Goal: Task Accomplishment & Management: Use online tool/utility

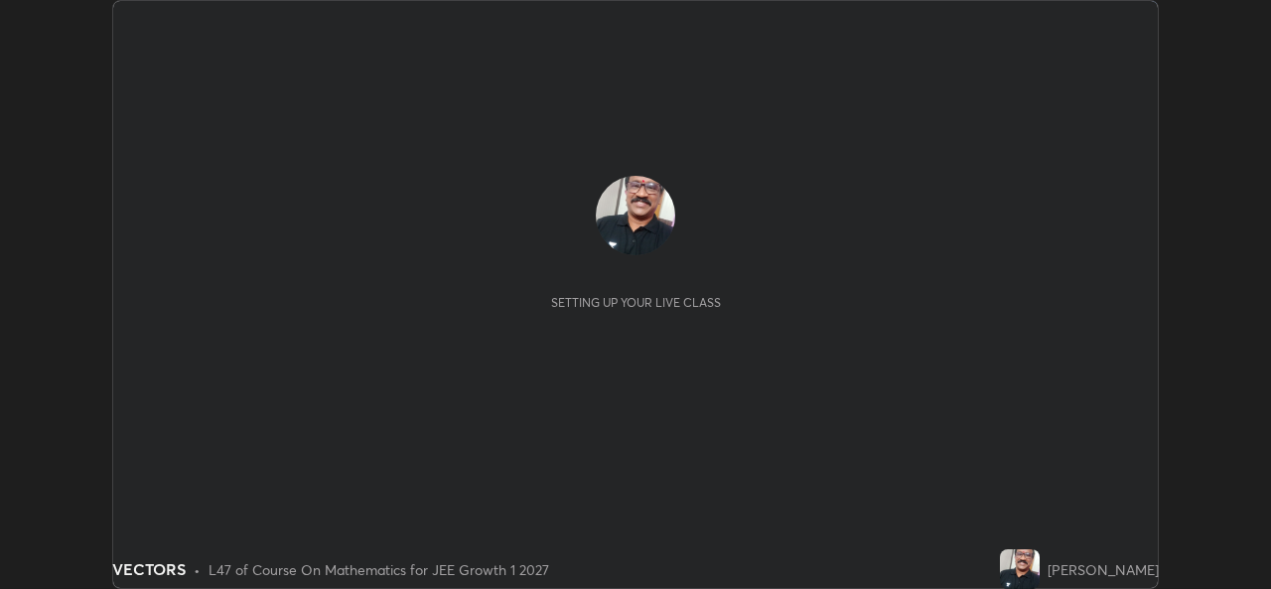
scroll to position [589, 1270]
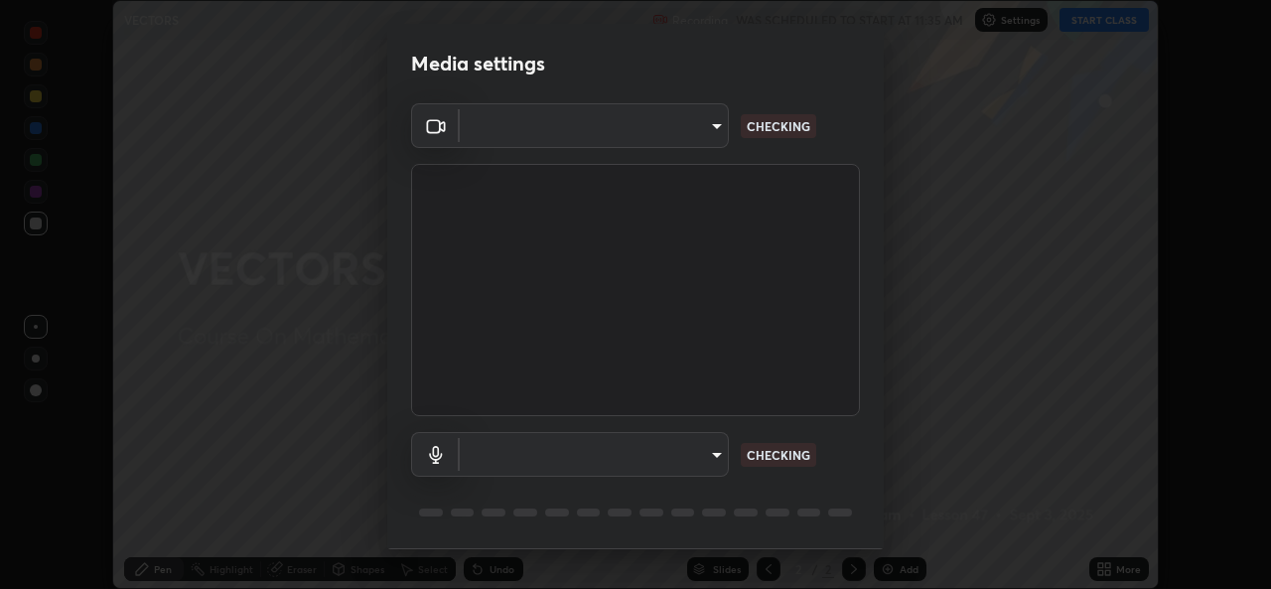
type input "569eda024783435d994141eea561002d0b66ef9bf42ee4150d9e40181b5ade2b"
type input "default"
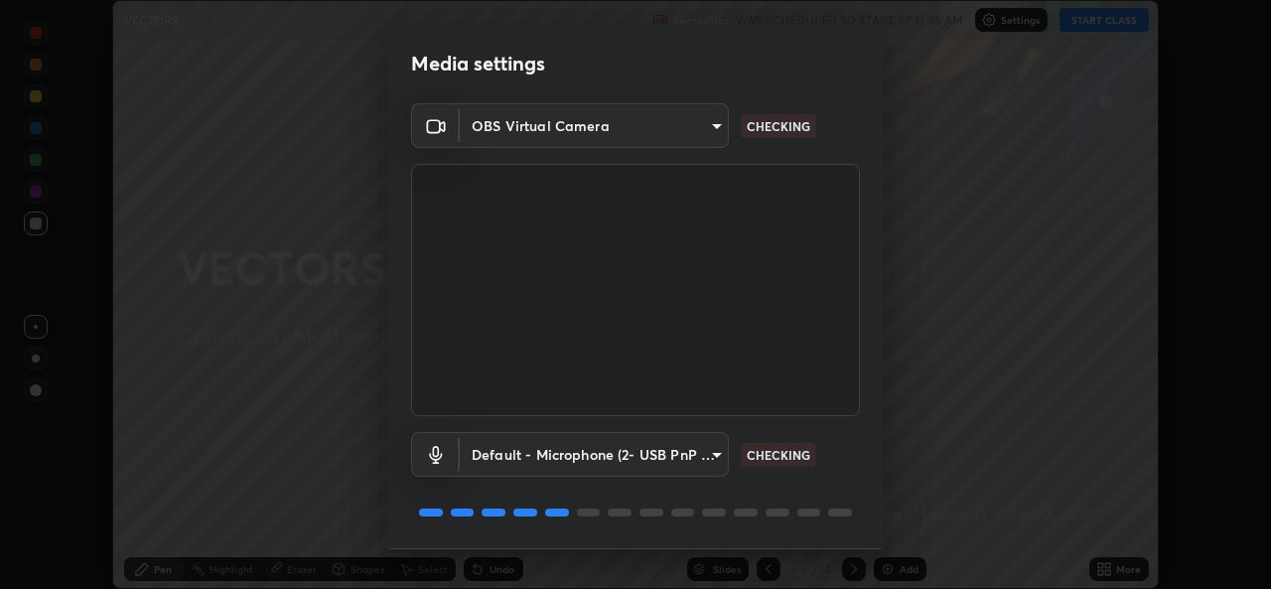
scroll to position [63, 0]
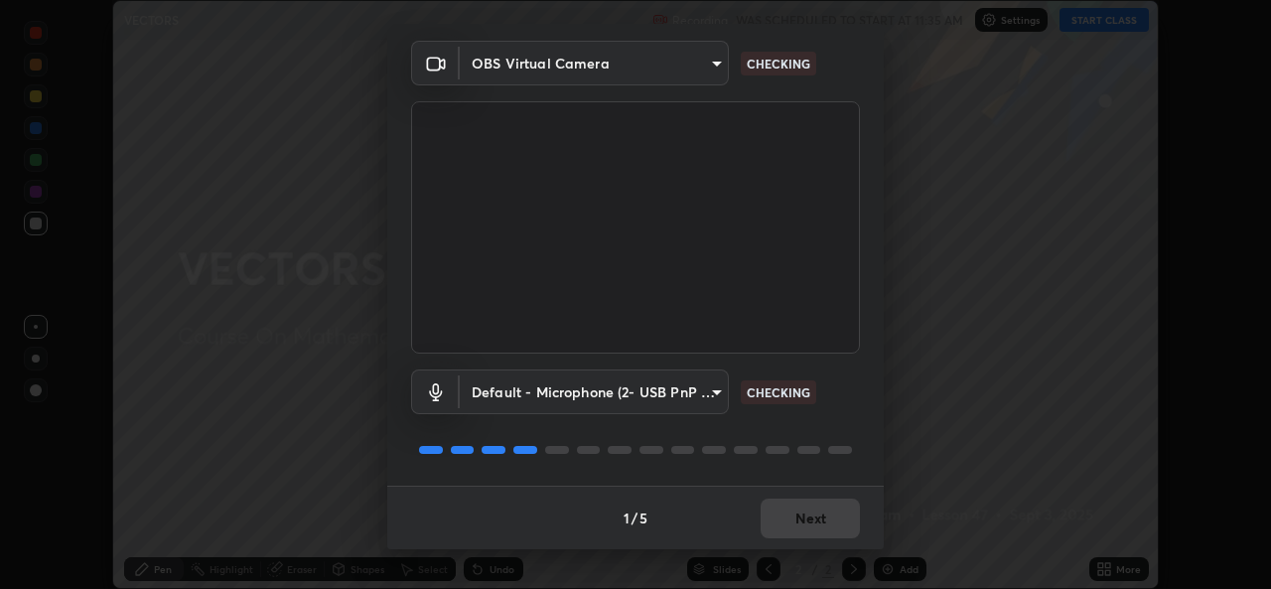
click at [804, 521] on div "1 / 5 Next" at bounding box center [635, 517] width 496 height 64
click at [796, 522] on div "1 / 5 Next" at bounding box center [635, 517] width 496 height 64
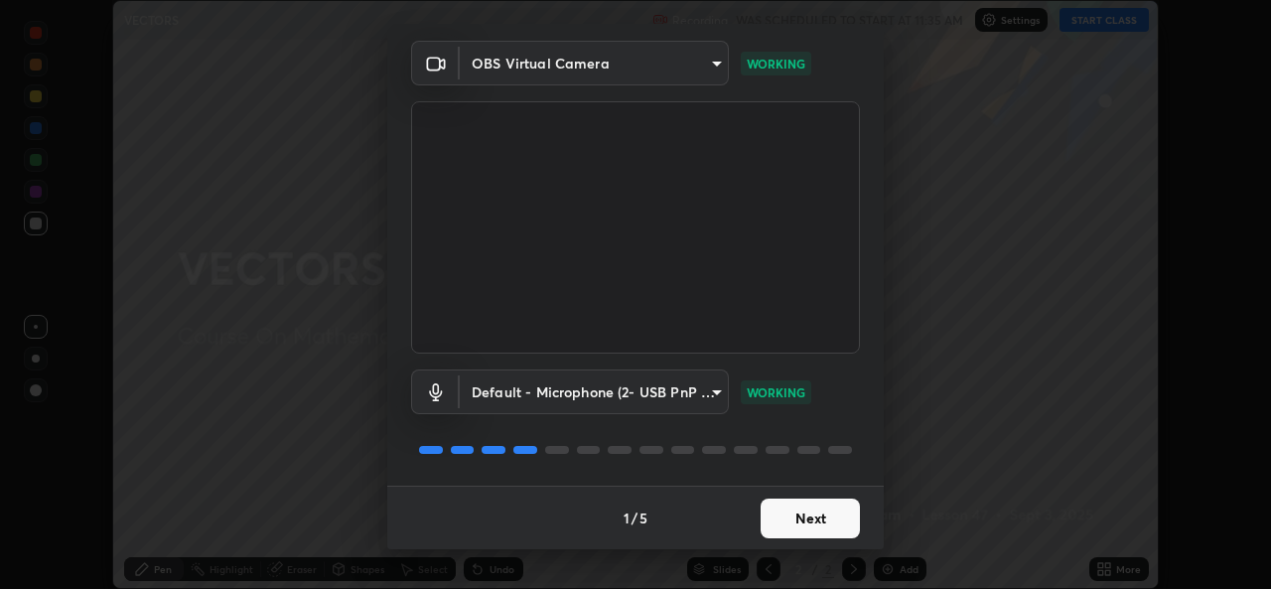
click at [803, 515] on button "Next" at bounding box center [809, 518] width 99 height 40
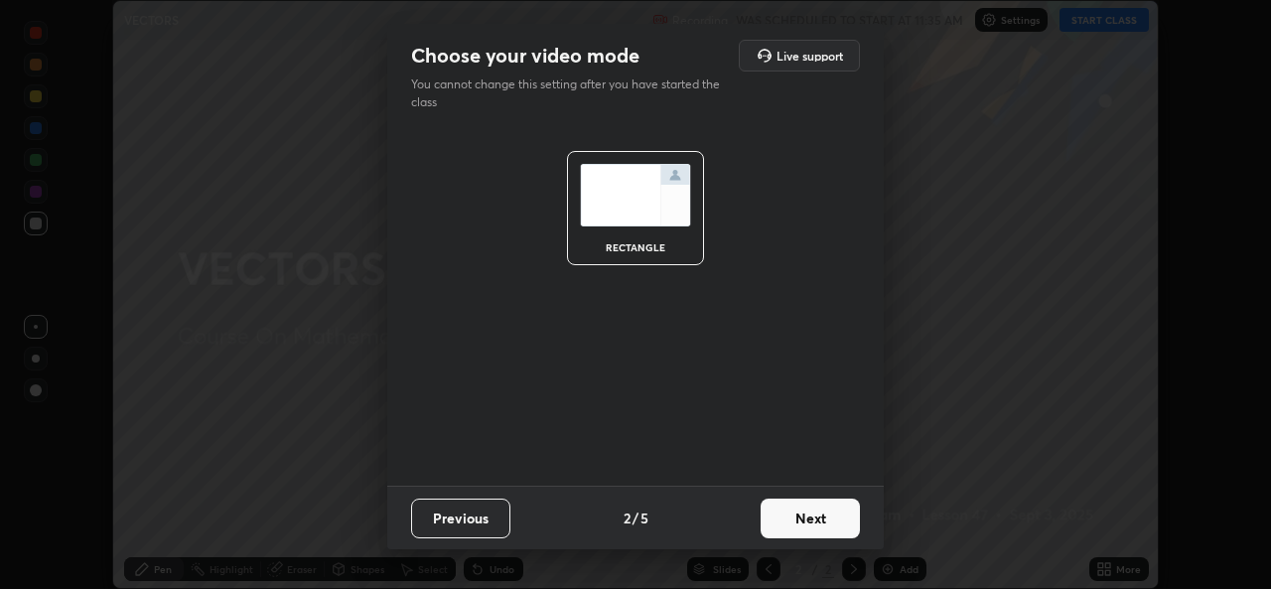
scroll to position [0, 0]
click at [813, 524] on button "Next" at bounding box center [809, 518] width 99 height 40
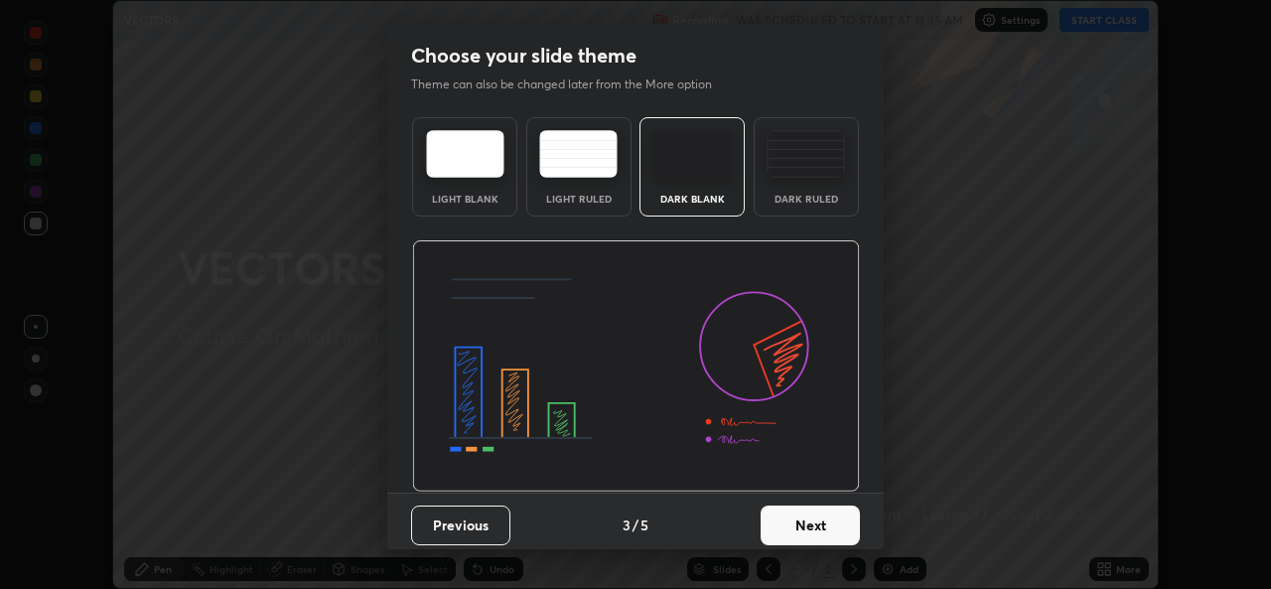
click at [823, 525] on button "Next" at bounding box center [809, 525] width 99 height 40
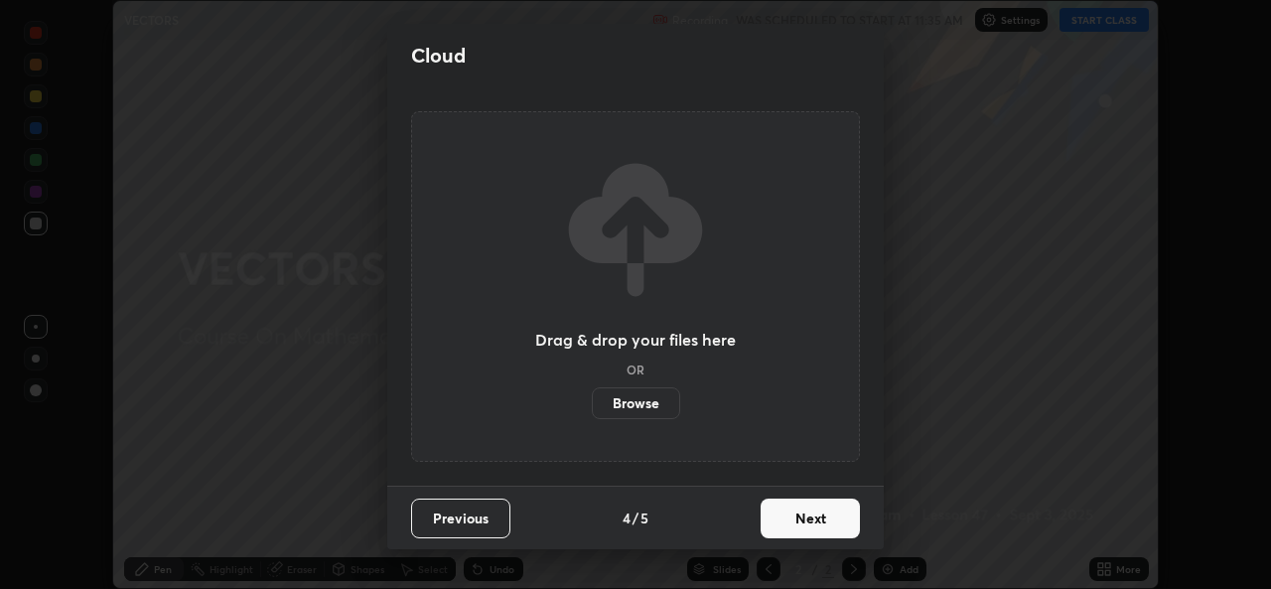
click at [818, 521] on button "Next" at bounding box center [809, 518] width 99 height 40
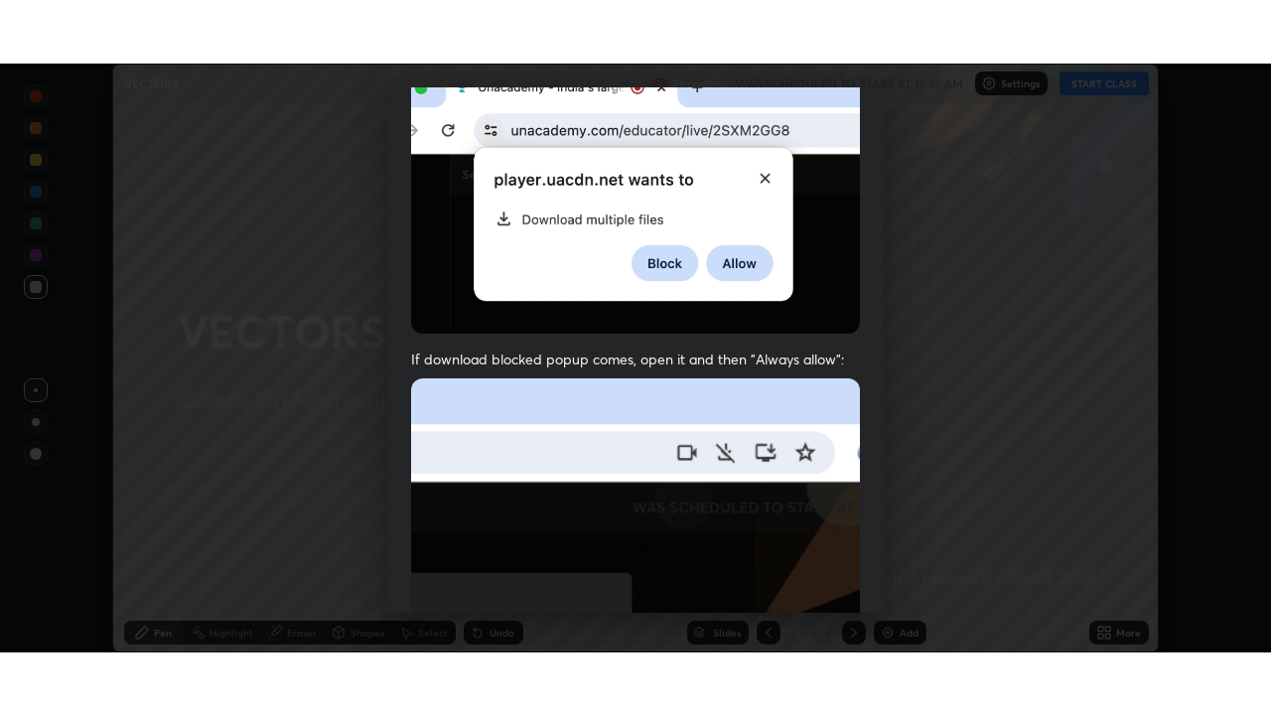
scroll to position [468, 0]
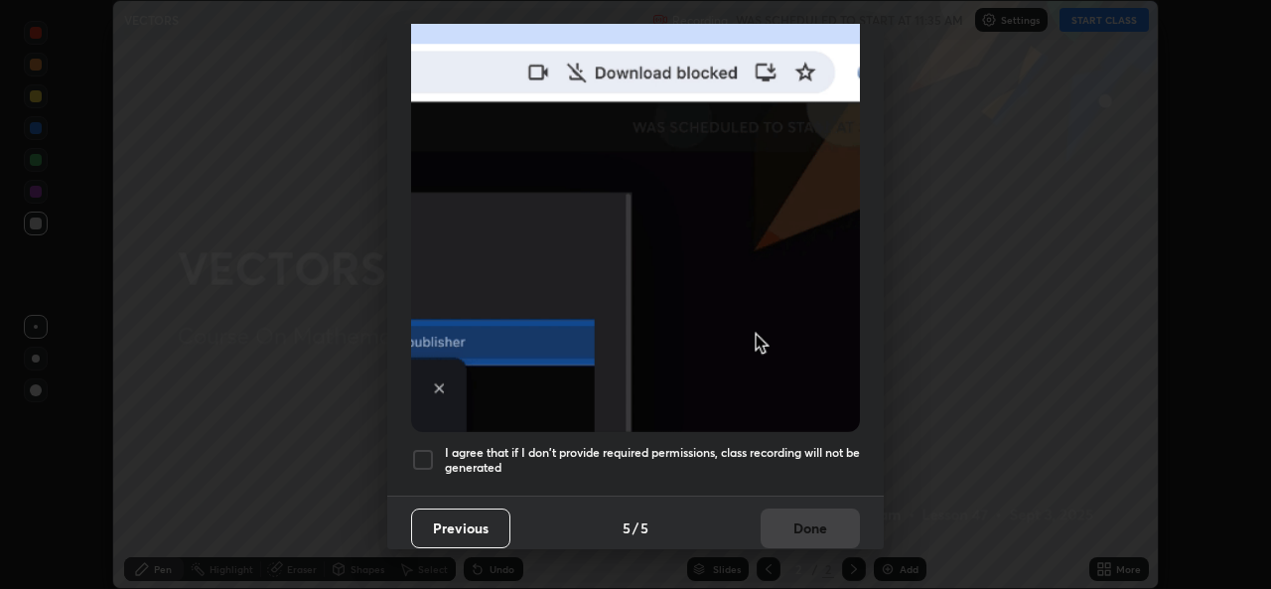
click at [423, 448] on div at bounding box center [423, 460] width 24 height 24
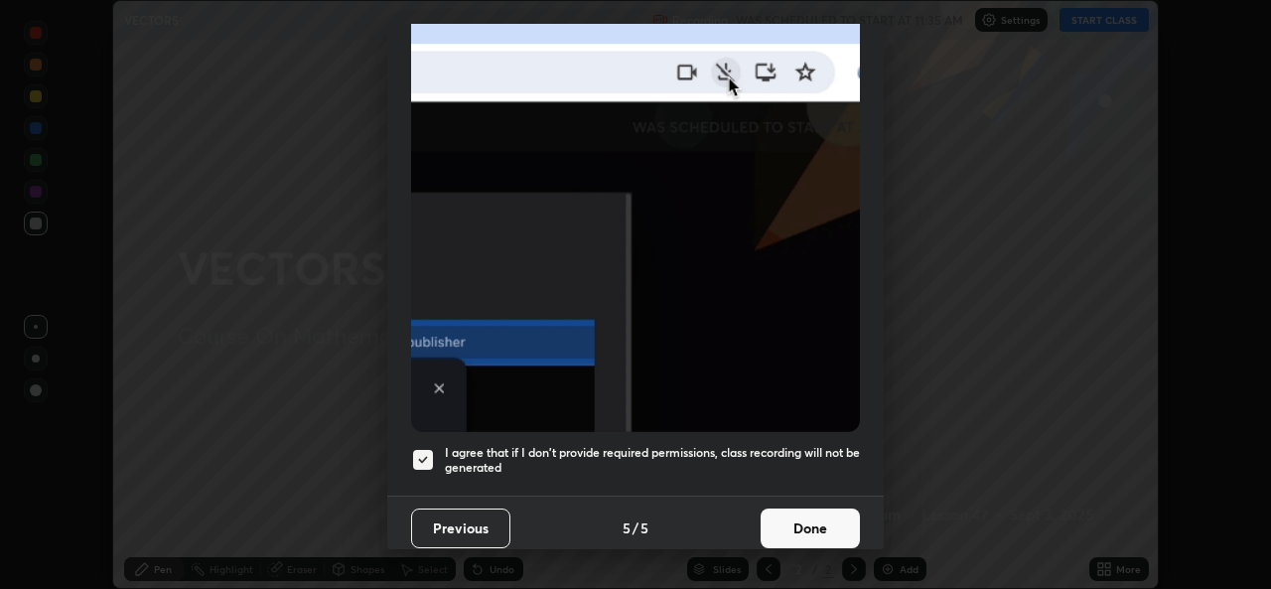
click at [805, 523] on button "Done" at bounding box center [809, 528] width 99 height 40
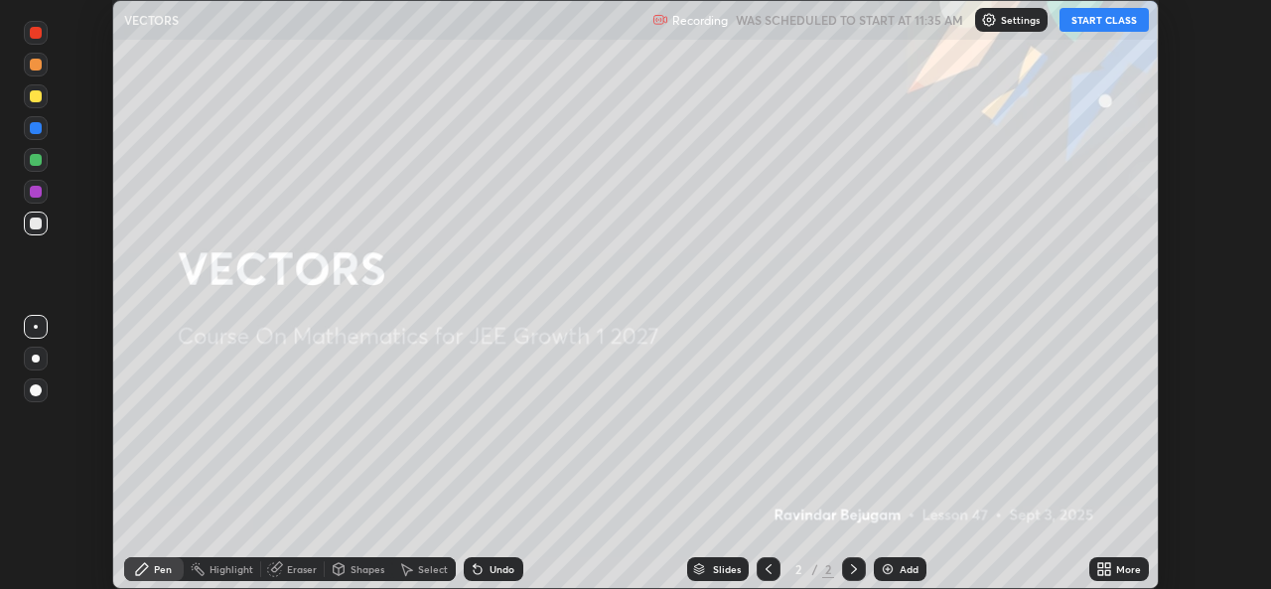
click at [1088, 24] on button "START CLASS" at bounding box center [1103, 20] width 89 height 24
click at [901, 566] on div "Add" at bounding box center [908, 569] width 19 height 10
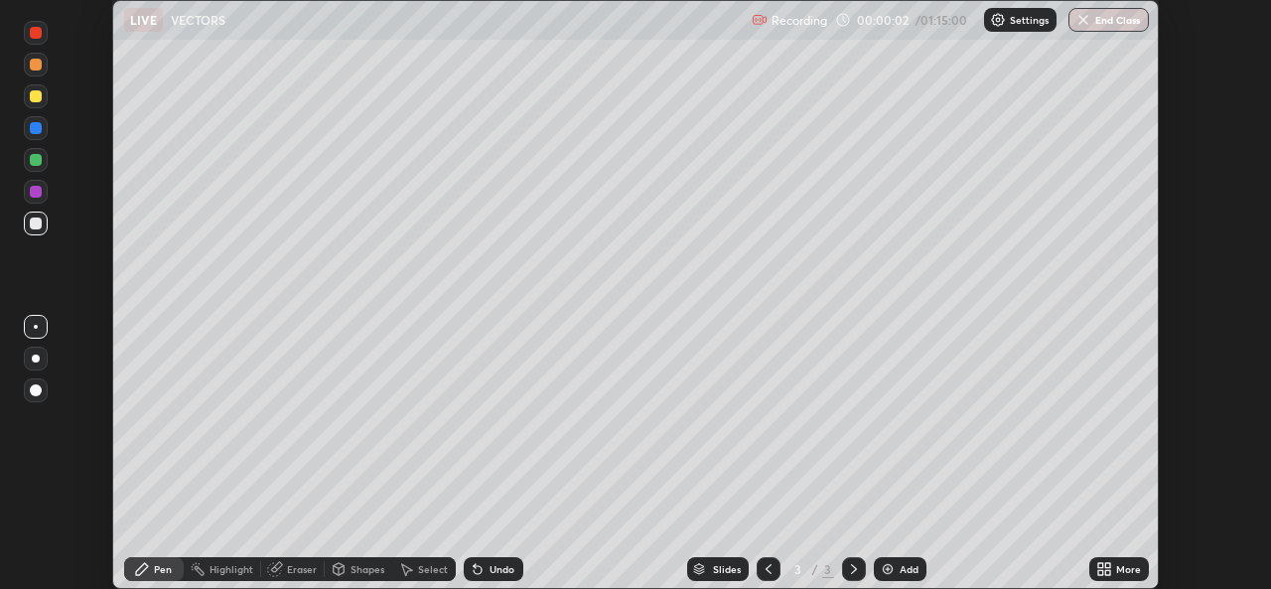
click at [1116, 564] on div "More" at bounding box center [1128, 569] width 25 height 10
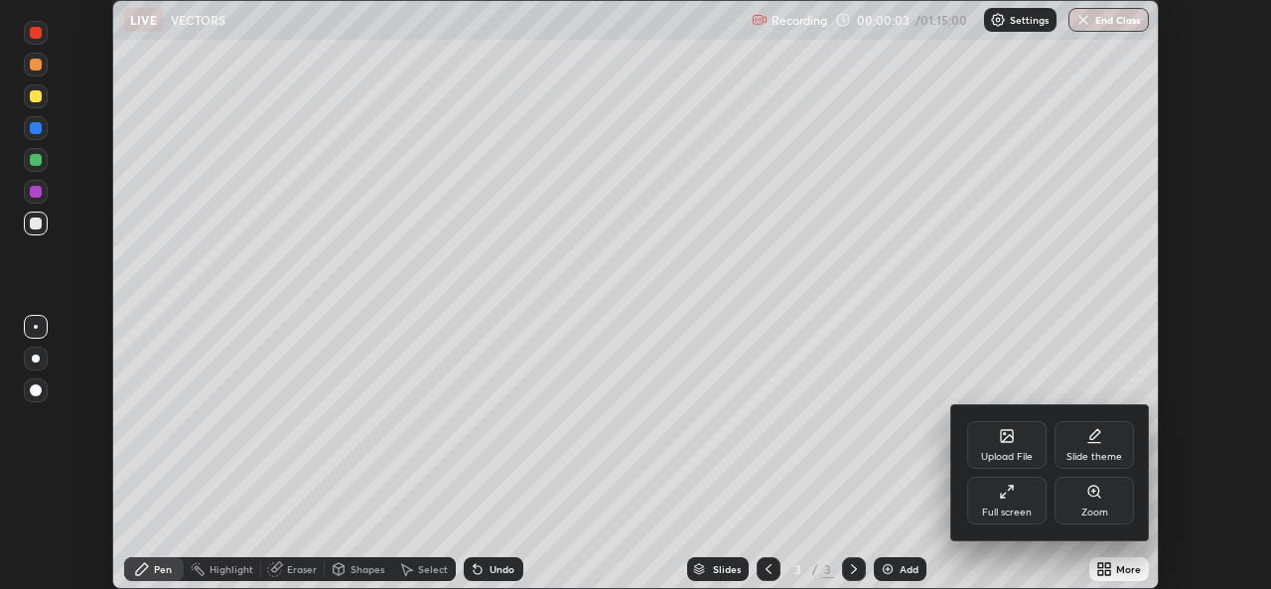
click at [1006, 494] on icon at bounding box center [1007, 491] width 16 height 16
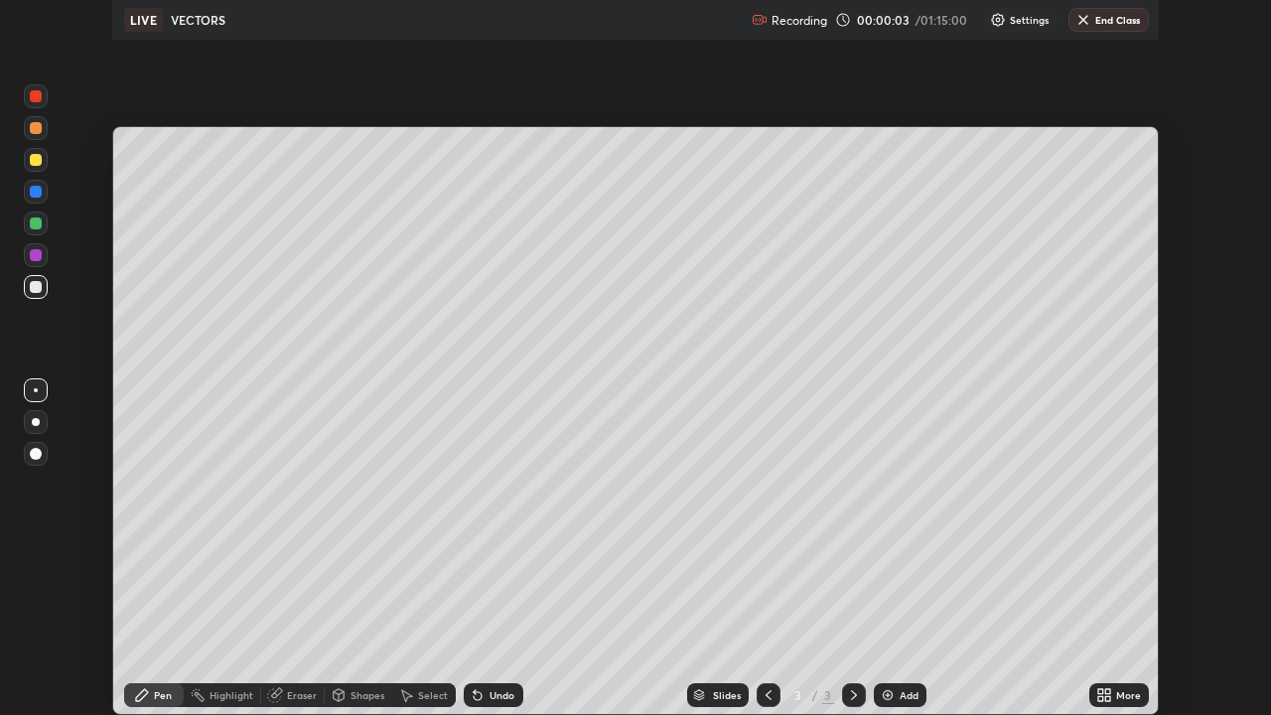
scroll to position [715, 1271]
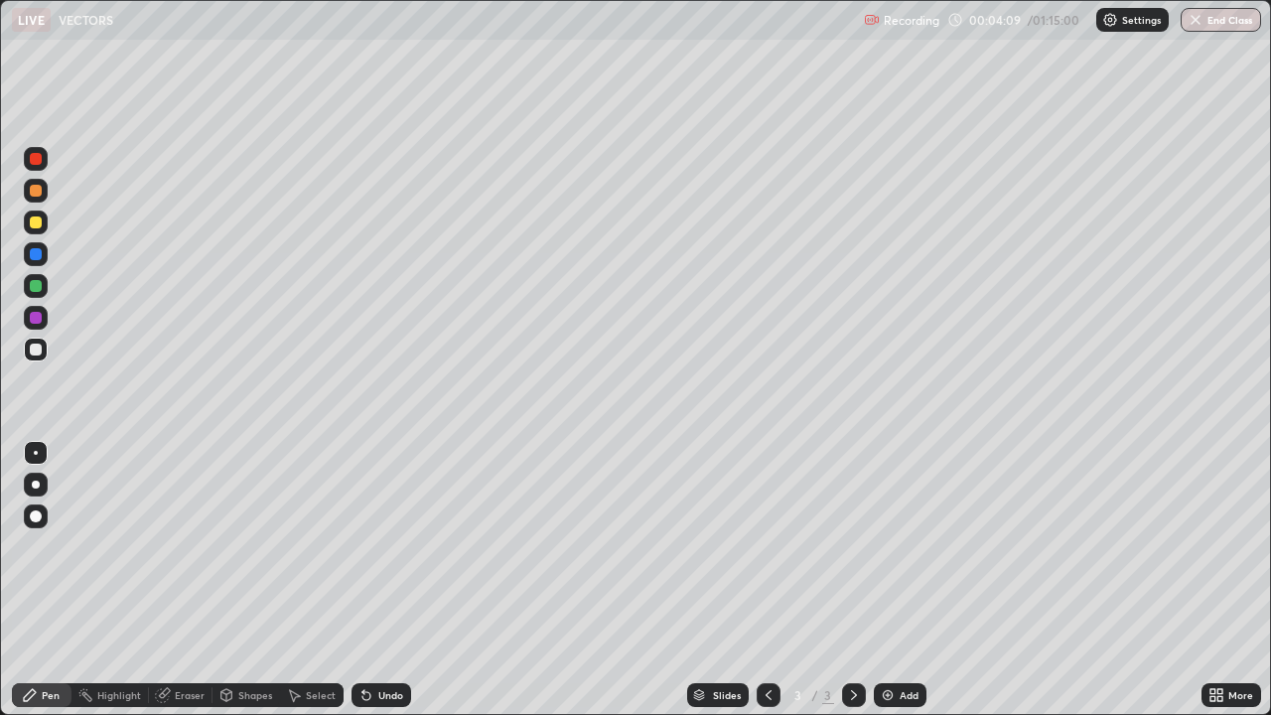
click at [194, 588] on div "Eraser" at bounding box center [190, 695] width 30 height 10
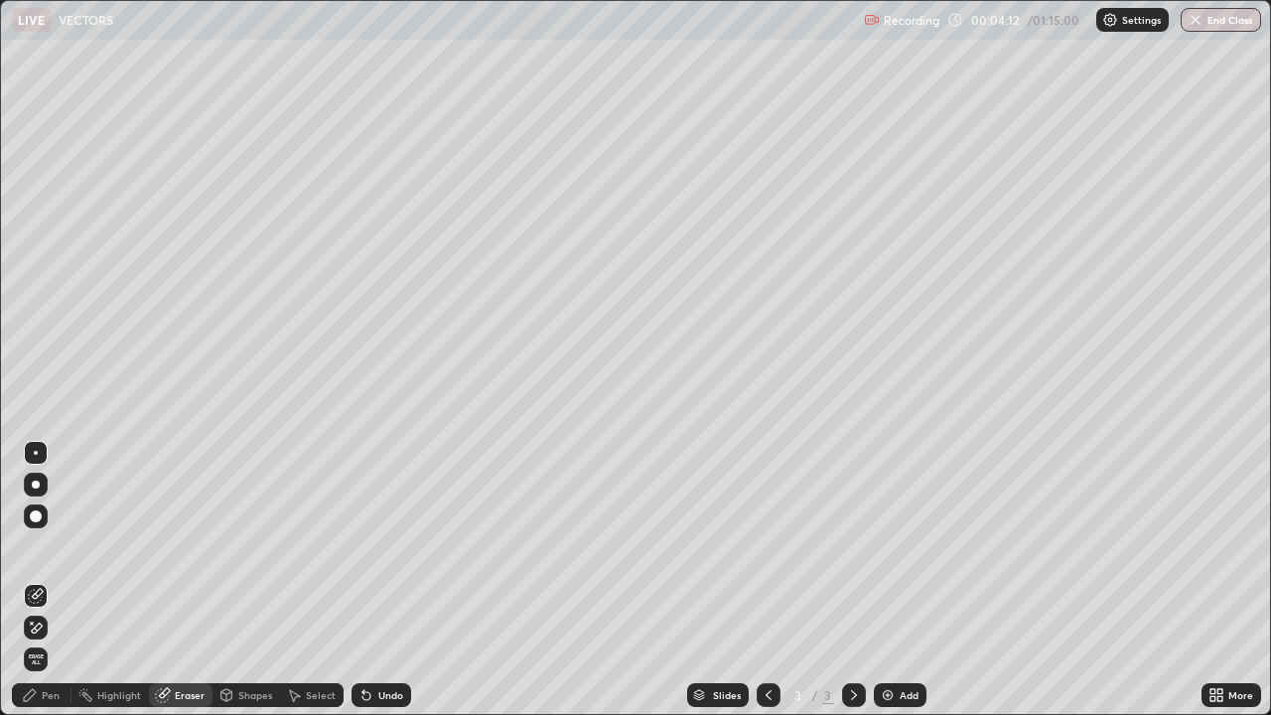
click at [59, 588] on div "Pen" at bounding box center [51, 695] width 18 height 10
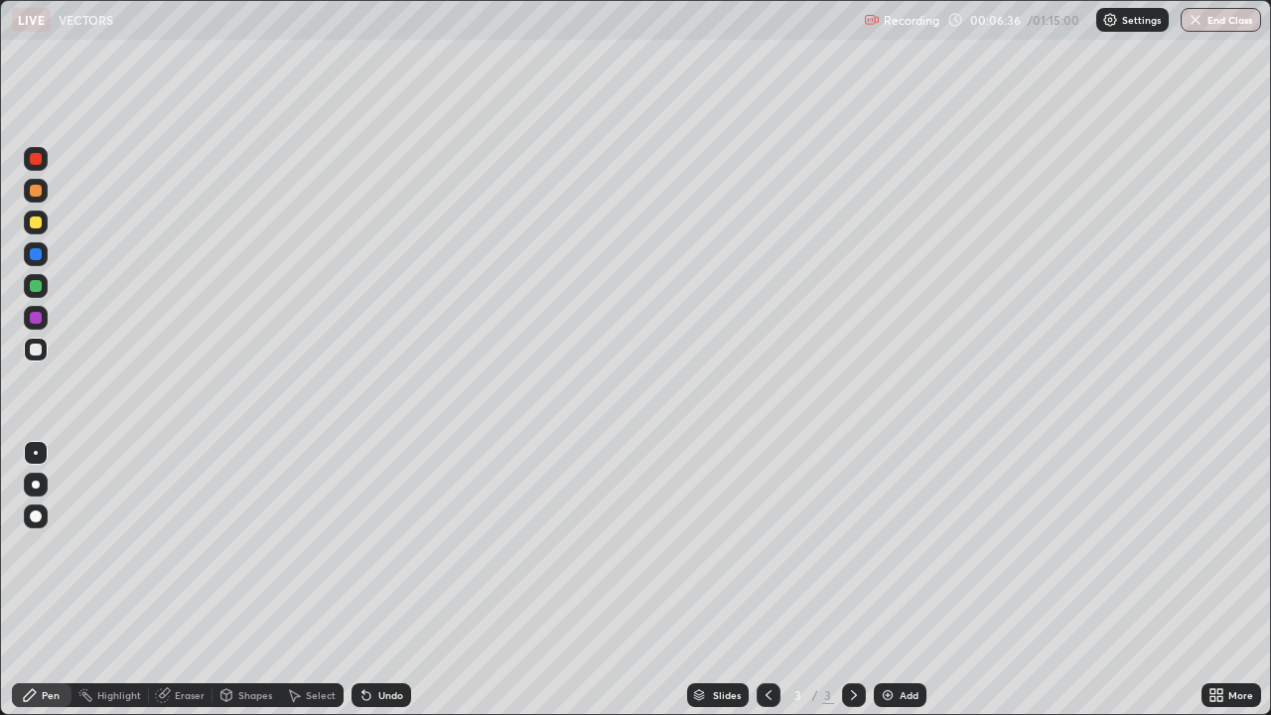
click at [182, 588] on div "Eraser" at bounding box center [190, 695] width 30 height 10
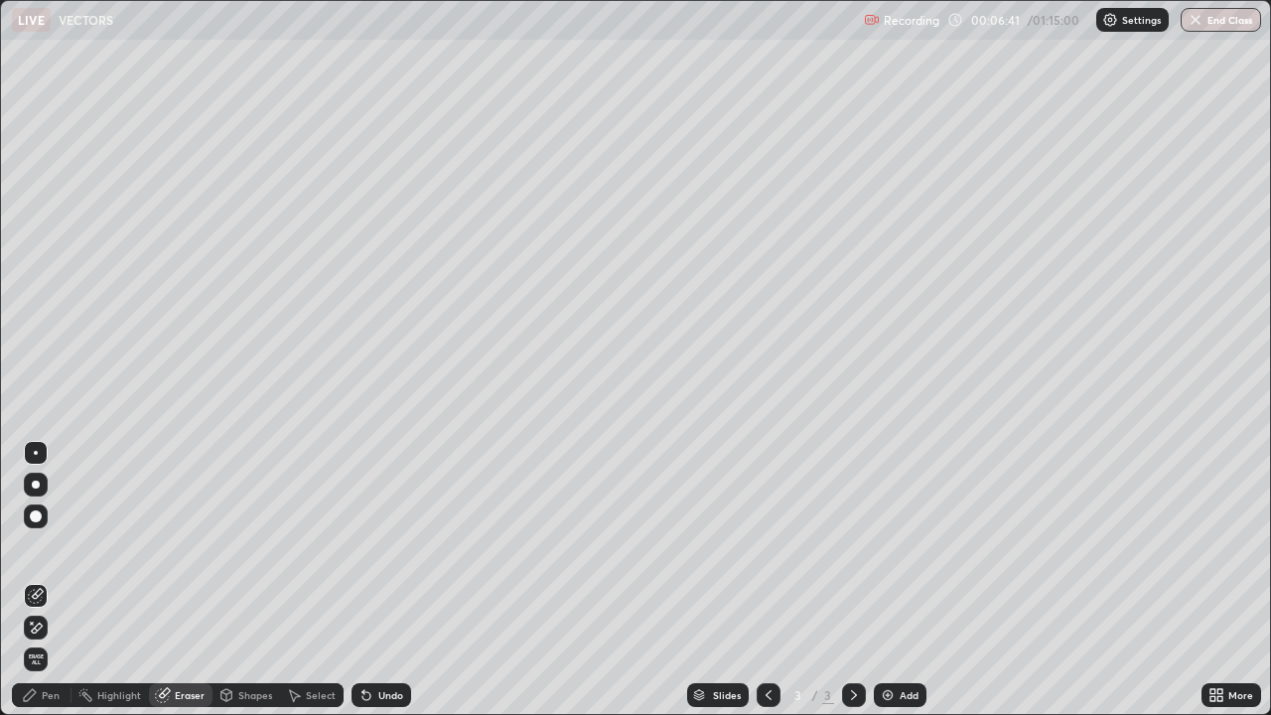
click at [33, 518] on div at bounding box center [36, 516] width 12 height 12
click at [49, 588] on div "Pen" at bounding box center [51, 695] width 18 height 10
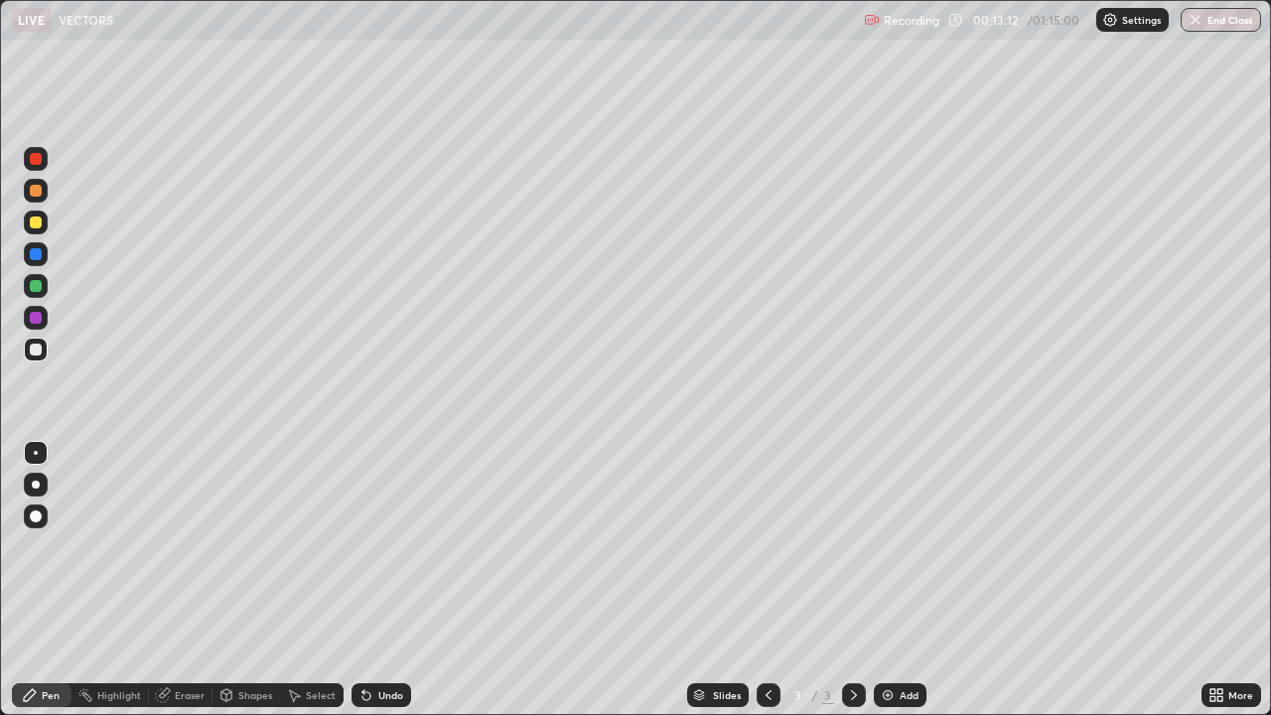
click at [847, 588] on div at bounding box center [854, 695] width 24 height 40
click at [883, 588] on img at bounding box center [887, 695] width 16 height 16
click at [1046, 588] on div "Slides 4 / 4 Add" at bounding box center [806, 695] width 790 height 40
click at [1047, 588] on div "Slides 4 / 4 Add" at bounding box center [806, 695] width 790 height 40
click at [1037, 588] on div "Slides 4 / 4 Add" at bounding box center [806, 695] width 790 height 40
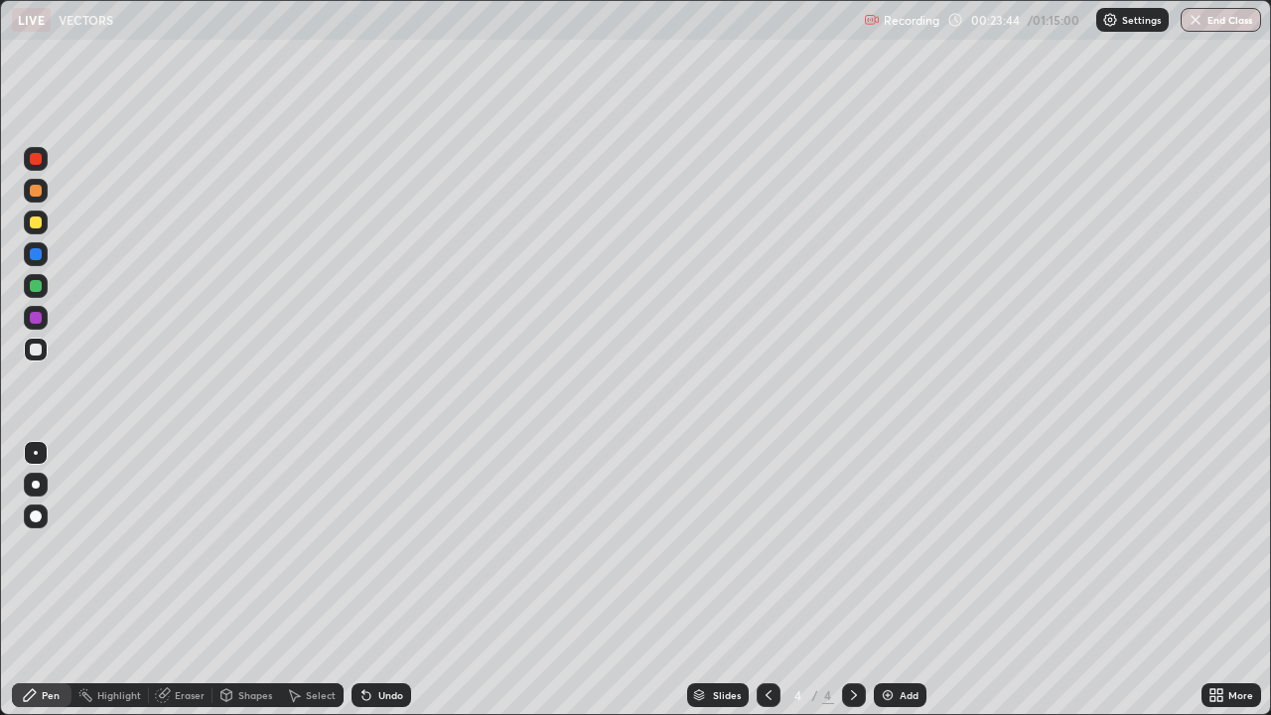
click at [1053, 588] on div "Slides 4 / 4 Add" at bounding box center [806, 695] width 790 height 40
click at [1041, 588] on div "Slides 4 / 4 Add" at bounding box center [806, 695] width 790 height 40
click at [1061, 588] on div "Slides 4 / 4 Add" at bounding box center [806, 695] width 790 height 40
click at [1032, 588] on div "Slides 4 / 4 Add" at bounding box center [806, 695] width 790 height 40
click at [1126, 588] on div "Slides 4 / 4 Add" at bounding box center [806, 695] width 790 height 40
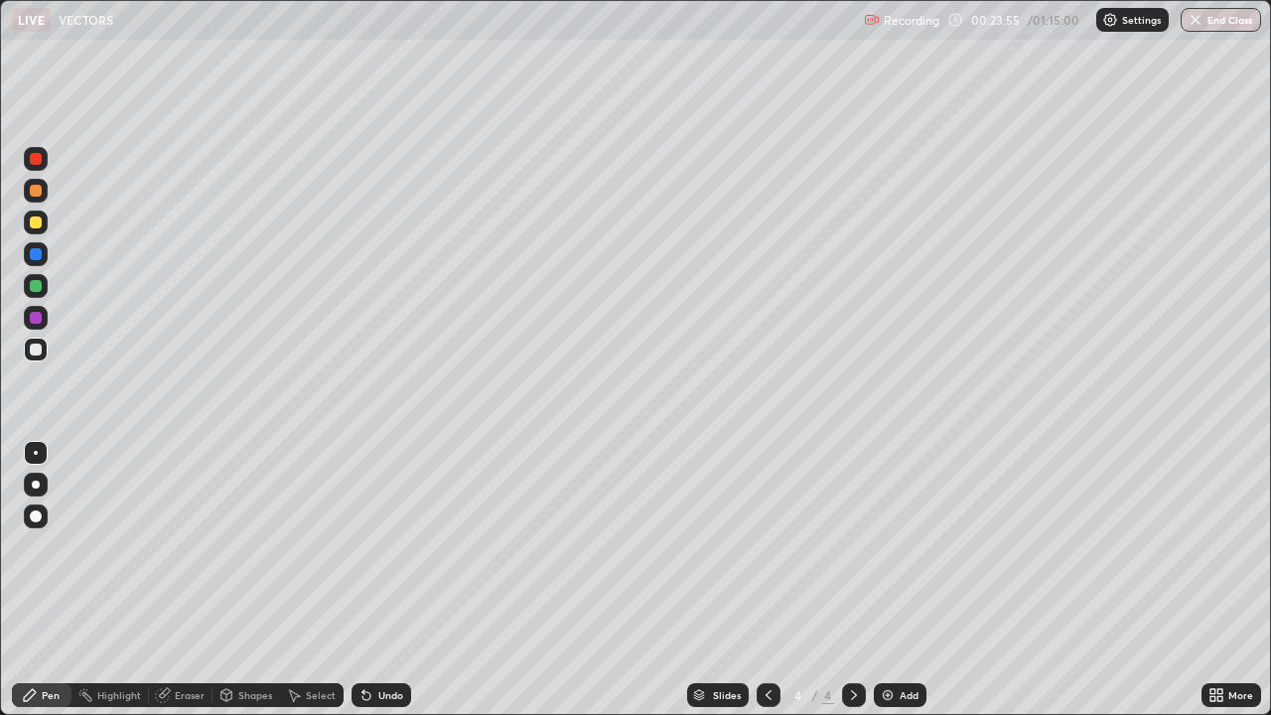
click at [1124, 588] on div "Slides 4 / 4 Add" at bounding box center [806, 695] width 790 height 40
click at [883, 588] on img at bounding box center [887, 695] width 16 height 16
click at [766, 588] on icon at bounding box center [768, 695] width 16 height 16
click at [879, 588] on img at bounding box center [887, 695] width 16 height 16
click at [35, 164] on div at bounding box center [36, 159] width 12 height 12
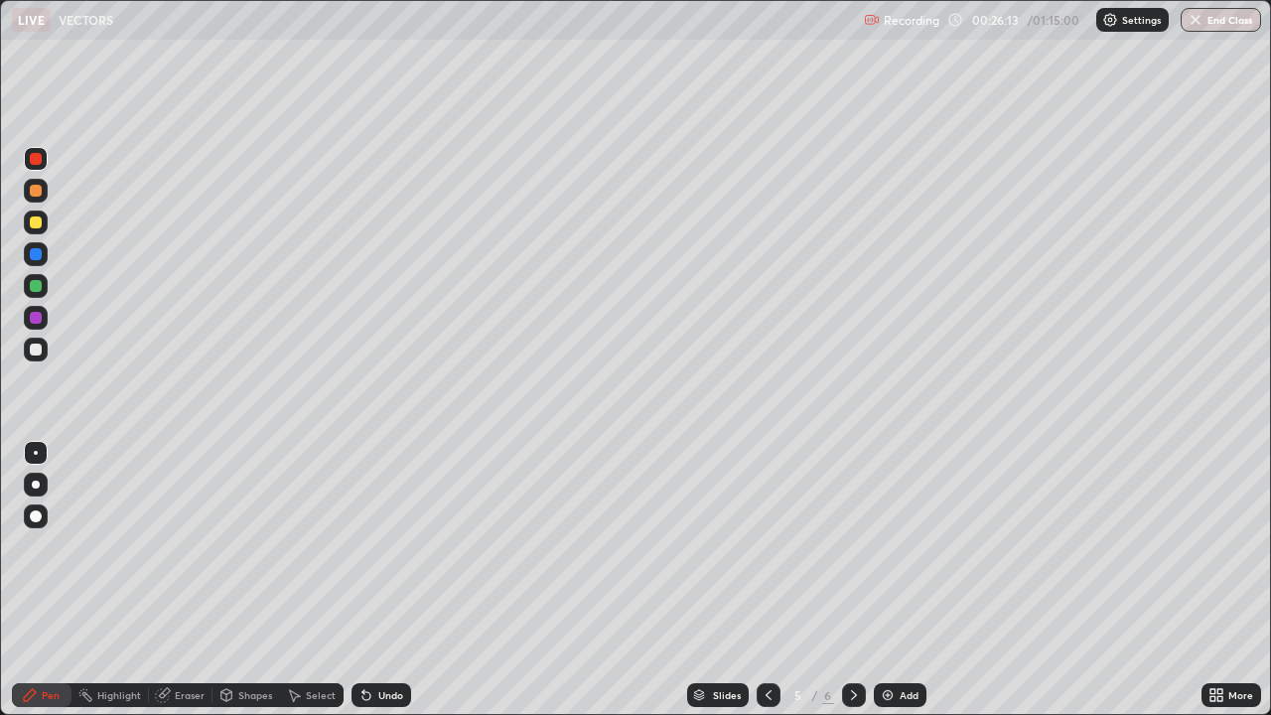
click at [36, 347] on div at bounding box center [36, 349] width 12 height 12
click at [882, 588] on img at bounding box center [887, 695] width 16 height 16
click at [766, 588] on icon at bounding box center [768, 695] width 16 height 16
click at [885, 588] on img at bounding box center [887, 695] width 16 height 16
click at [763, 588] on icon at bounding box center [768, 695] width 16 height 16
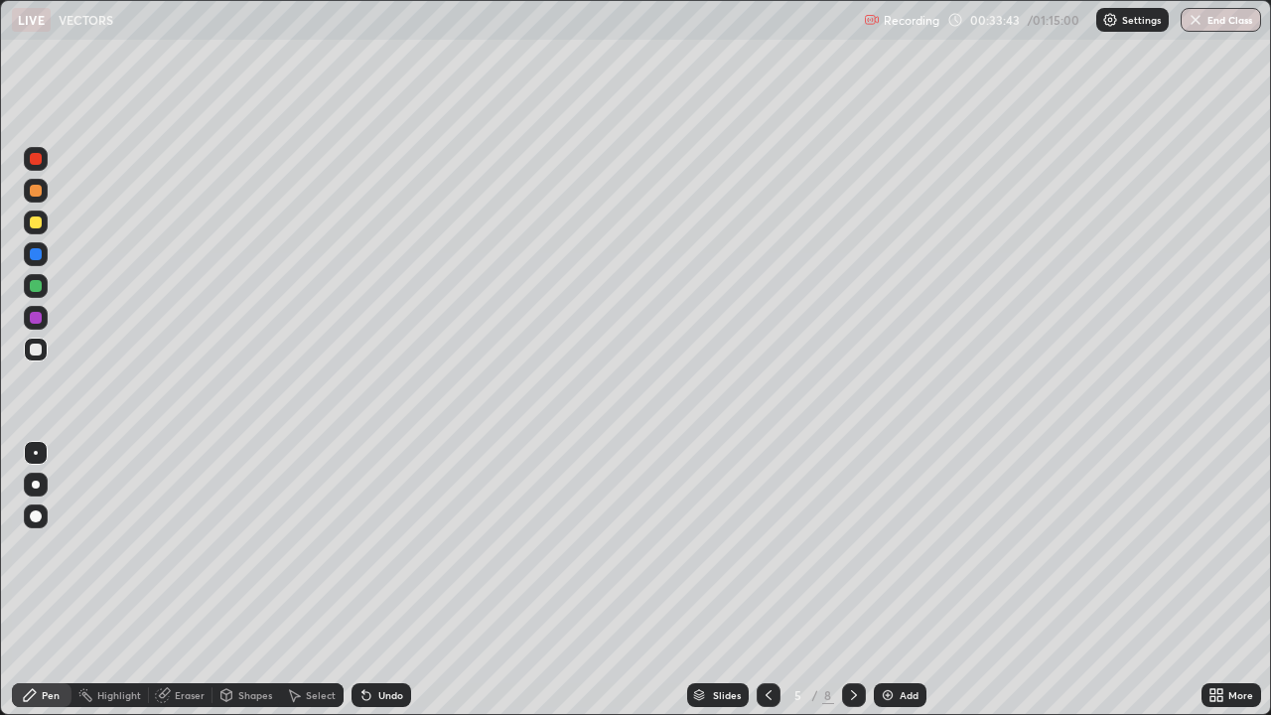
click at [852, 588] on icon at bounding box center [854, 695] width 16 height 16
click at [182, 588] on div "Eraser" at bounding box center [190, 695] width 30 height 10
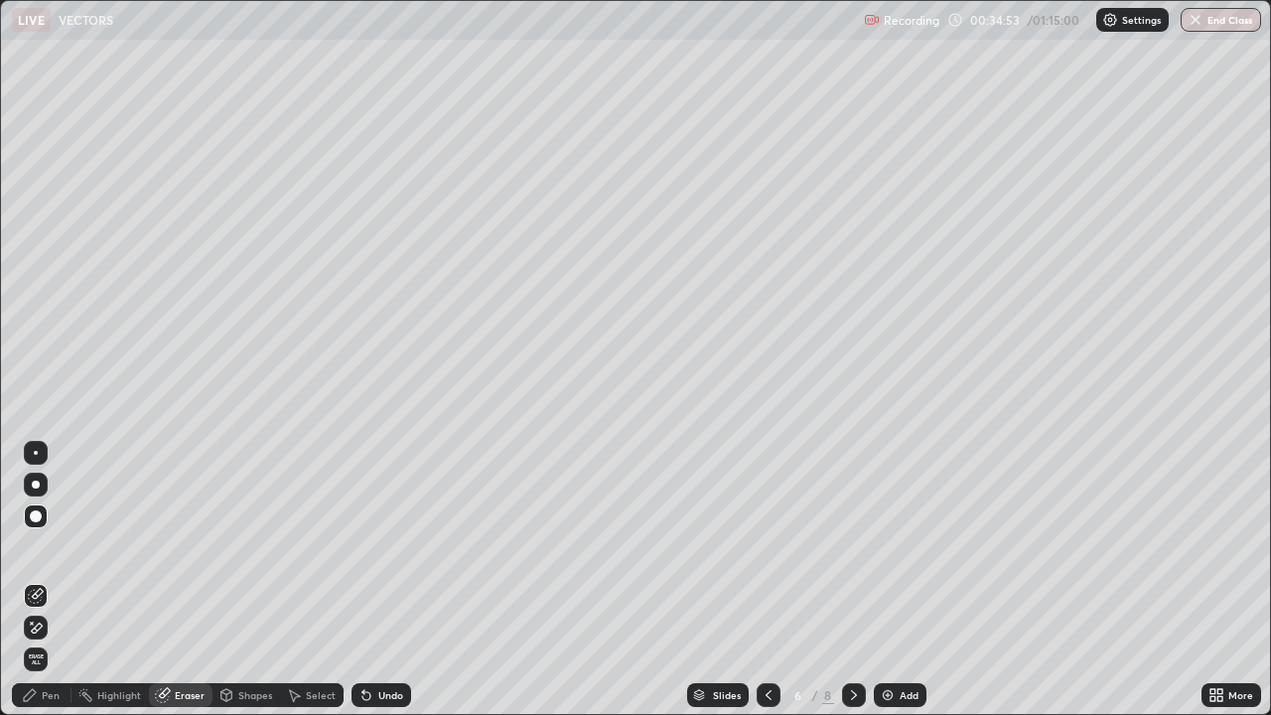
click at [56, 588] on div "Pen" at bounding box center [51, 695] width 18 height 10
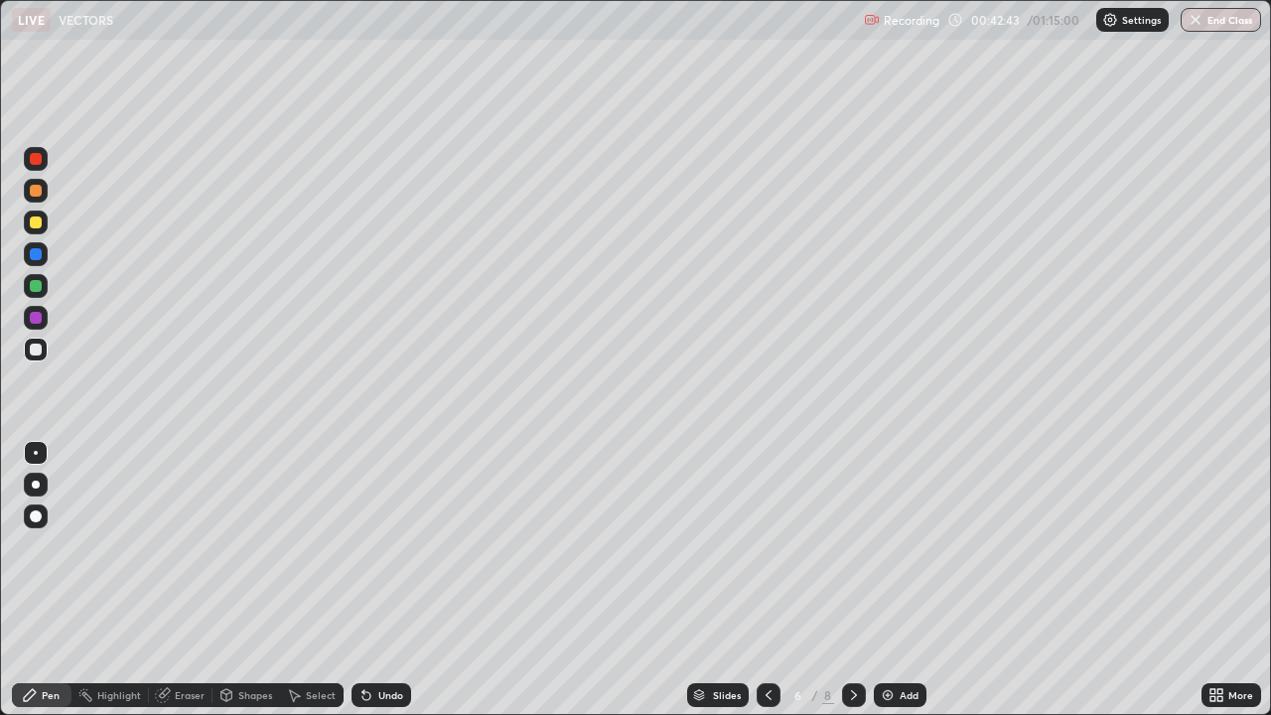
click at [888, 588] on img at bounding box center [887, 695] width 16 height 16
click at [890, 588] on img at bounding box center [887, 695] width 16 height 16
click at [894, 588] on div "Add" at bounding box center [900, 695] width 53 height 24
click at [180, 588] on div "Eraser" at bounding box center [190, 695] width 30 height 10
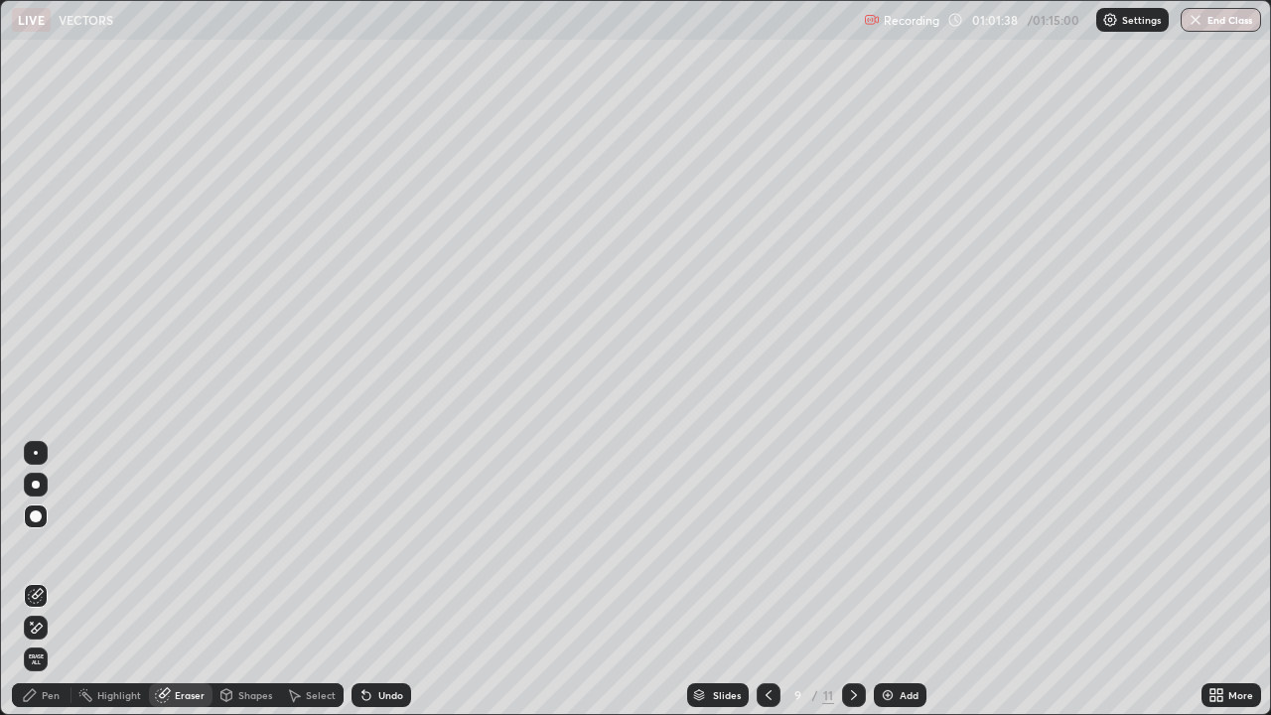
click at [55, 588] on div "Pen" at bounding box center [42, 695] width 60 height 24
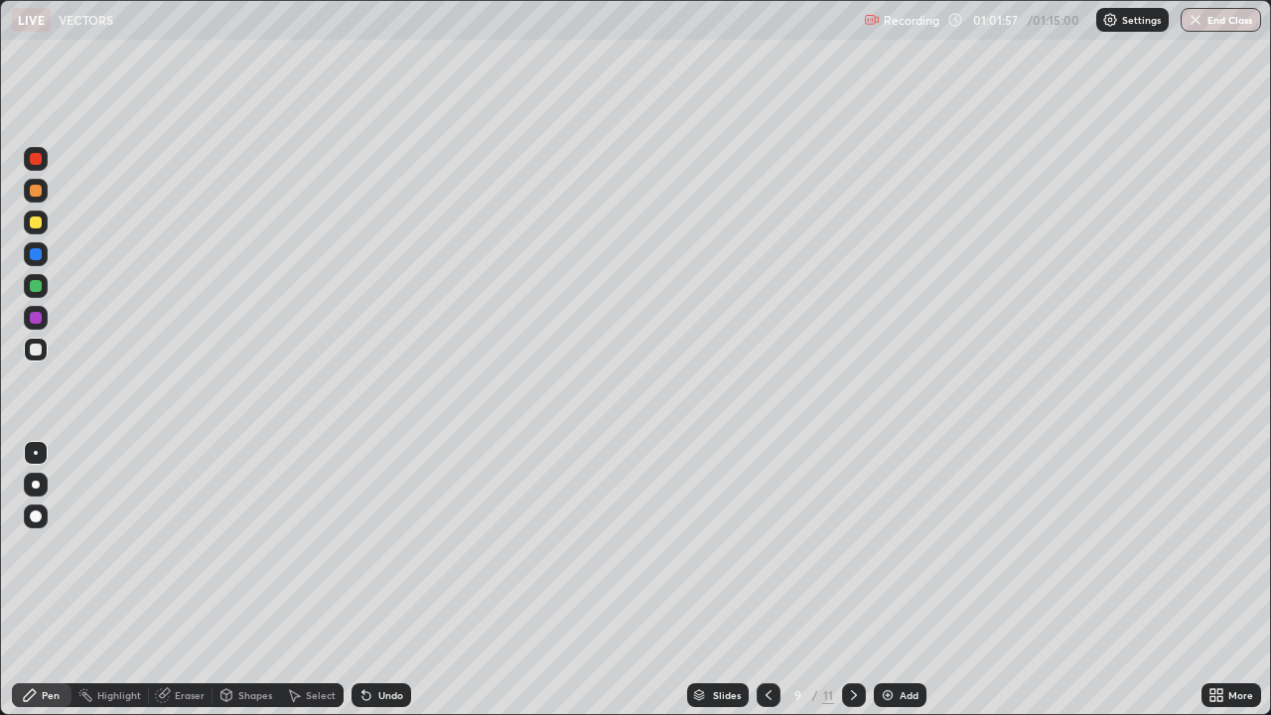
click at [379, 588] on div "Undo" at bounding box center [390, 695] width 25 height 10
click at [390, 588] on div "Undo" at bounding box center [390, 695] width 25 height 10
click at [395, 588] on div "Undo" at bounding box center [390, 695] width 25 height 10
click at [890, 588] on img at bounding box center [887, 695] width 16 height 16
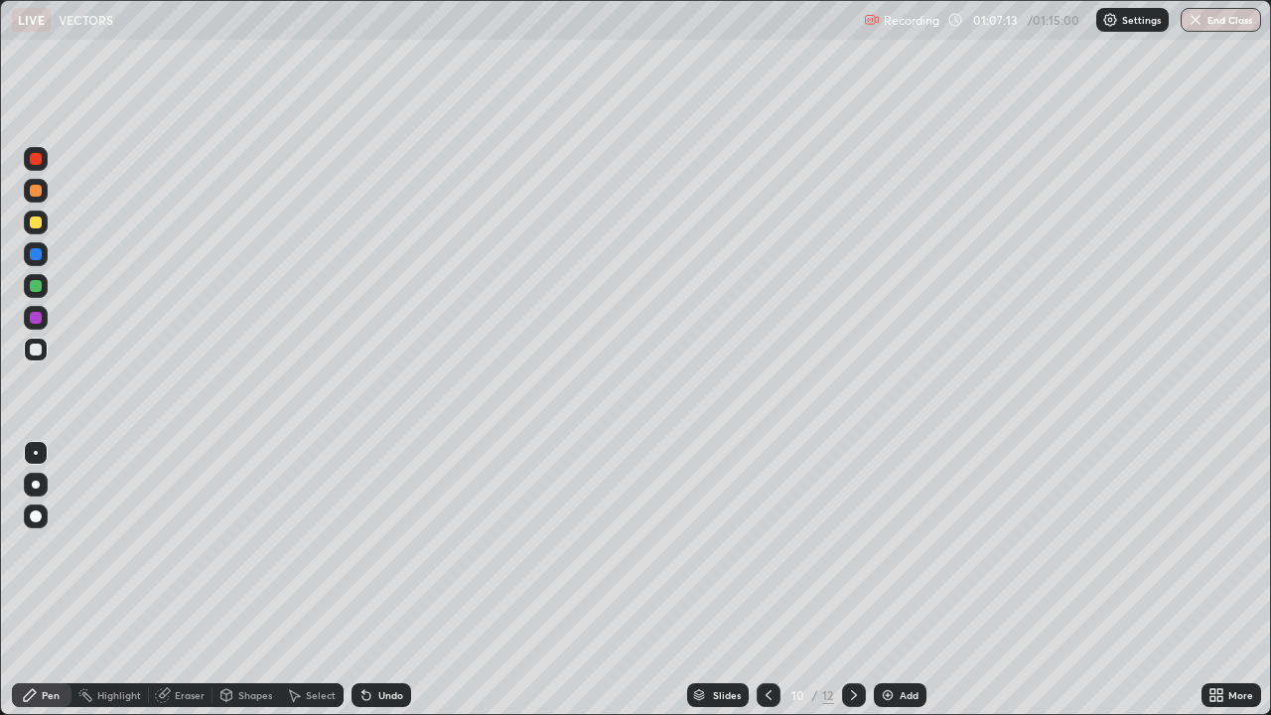
click at [766, 588] on icon at bounding box center [768, 695] width 16 height 16
click at [882, 588] on img at bounding box center [887, 695] width 16 height 16
click at [387, 588] on div "Undo" at bounding box center [390, 695] width 25 height 10
click at [385, 588] on div "Undo" at bounding box center [390, 695] width 25 height 10
click at [191, 588] on div "Eraser" at bounding box center [190, 695] width 30 height 10
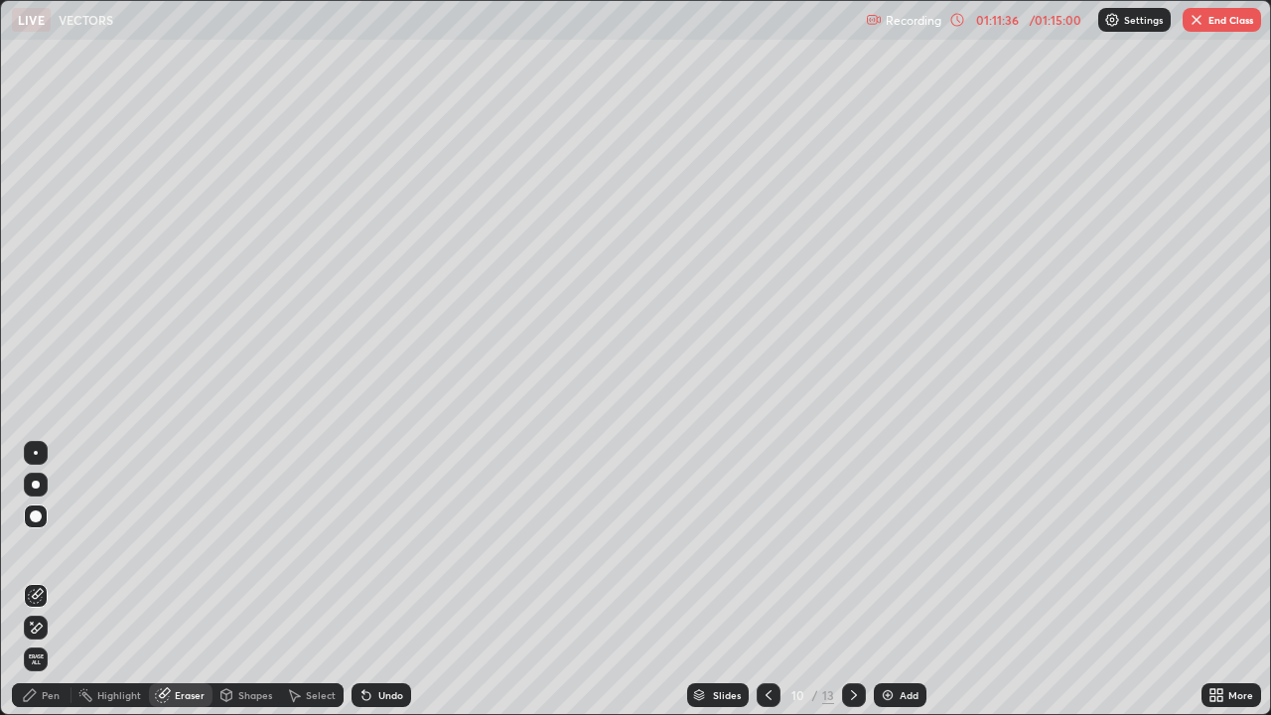
click at [55, 588] on div "Pen" at bounding box center [51, 695] width 18 height 10
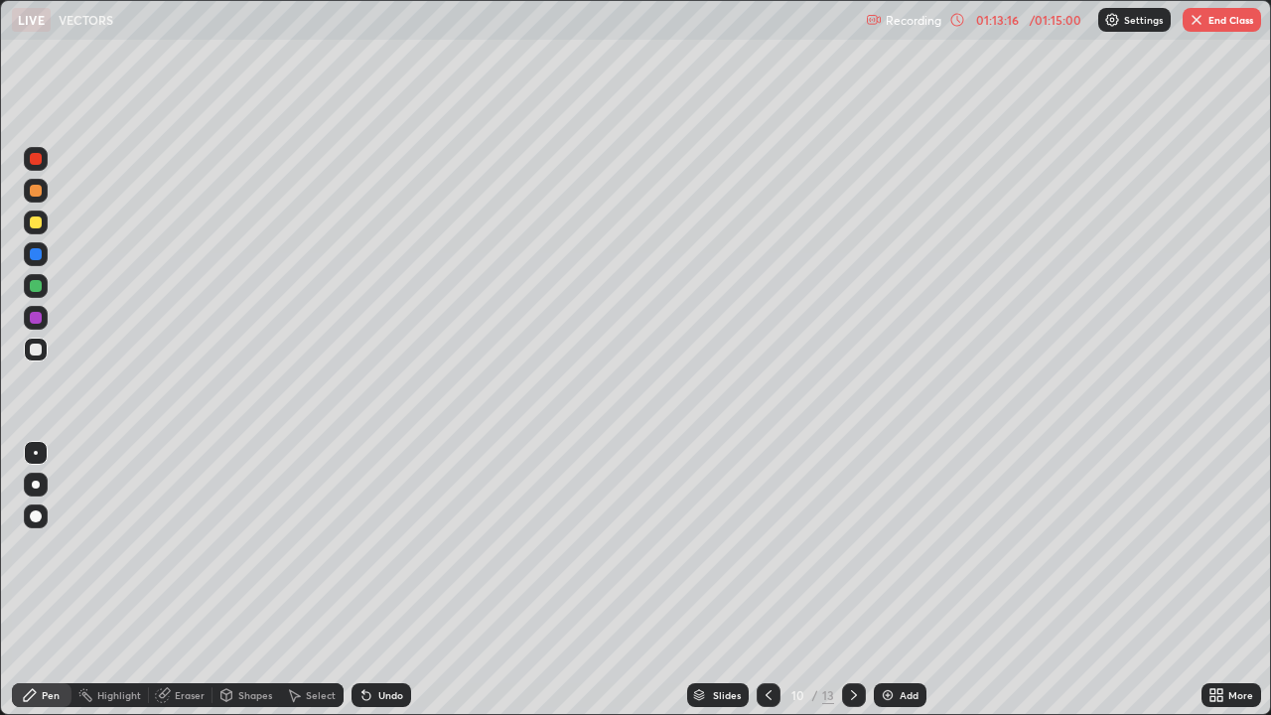
click at [900, 588] on div "Add" at bounding box center [908, 695] width 19 height 10
click at [1214, 19] on button "End Class" at bounding box center [1221, 20] width 78 height 24
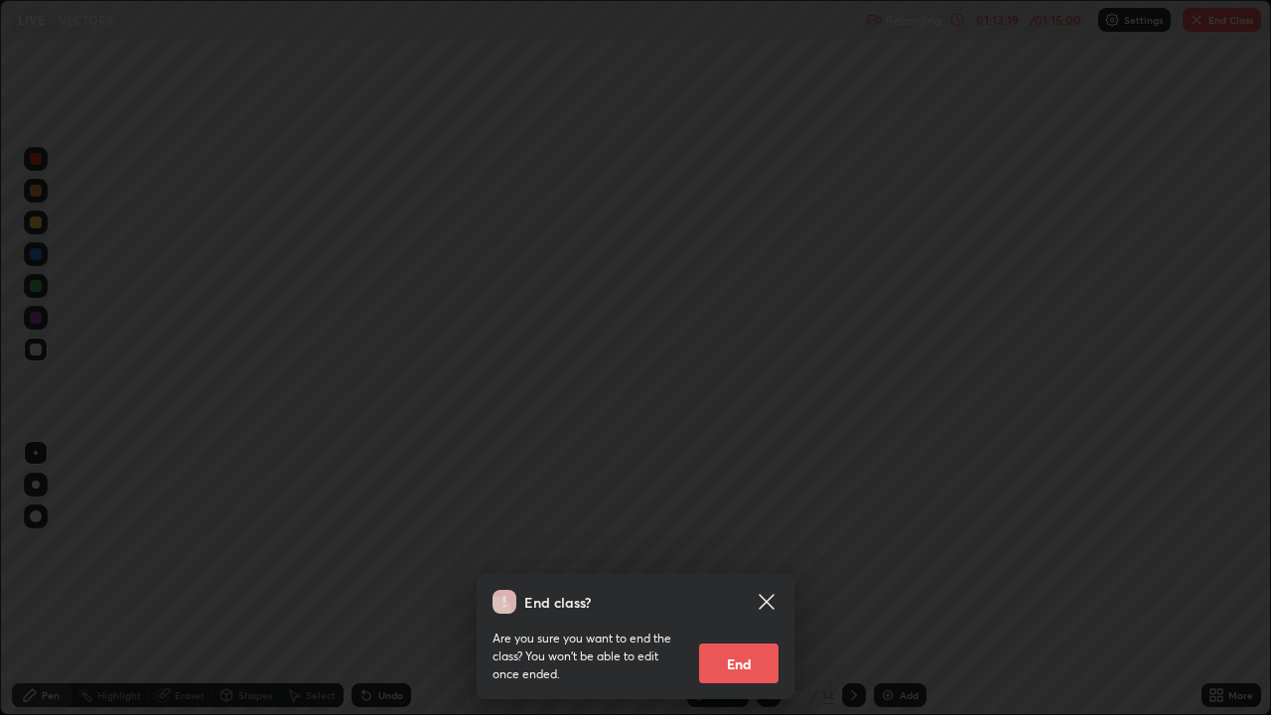
click at [746, 588] on button "End" at bounding box center [738, 663] width 79 height 40
